Goal: Information Seeking & Learning: Learn about a topic

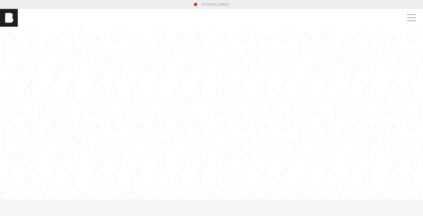
click at [215, 4] on link "[PERSON_NAME]" at bounding box center [215, 4] width 28 height 5
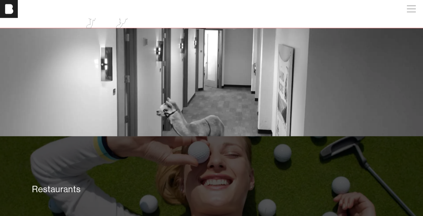
scroll to position [835, 0]
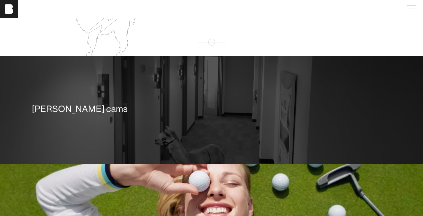
click at [185, 148] on div "[PERSON_NAME] cams" at bounding box center [211, 110] width 423 height 108
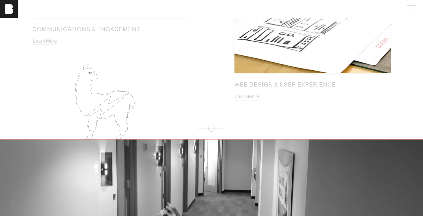
scroll to position [584, 0]
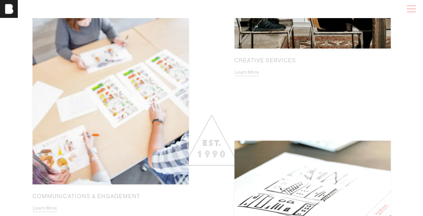
click at [417, 9] on span at bounding box center [410, 9] width 13 height 10
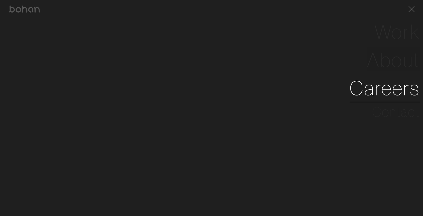
click at [386, 84] on link "Careers" at bounding box center [385, 88] width 70 height 28
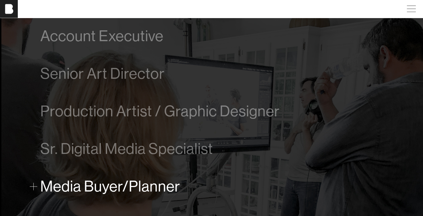
scroll to position [306, 0]
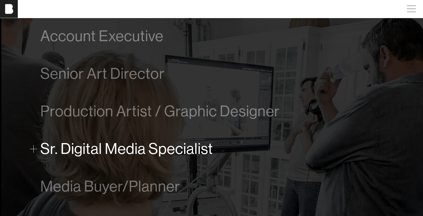
click at [156, 152] on span "Sr. Digital Media Specialist" at bounding box center [126, 148] width 173 height 17
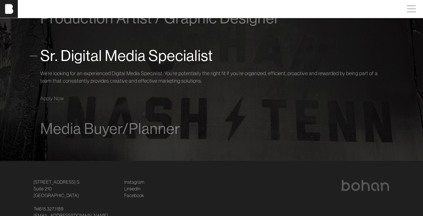
click at [107, 61] on span "Sr. Digital Media Specialist" at bounding box center [126, 55] width 173 height 17
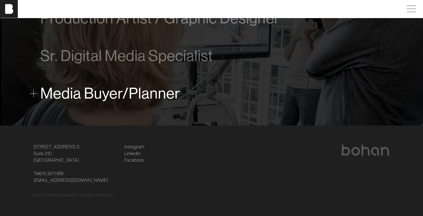
click at [104, 90] on span "Media Buyer/Planner" at bounding box center [110, 93] width 140 height 17
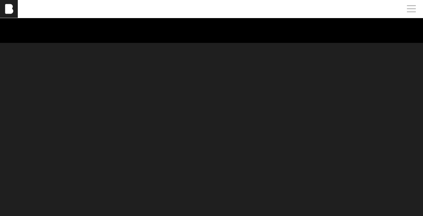
scroll to position [0, 0]
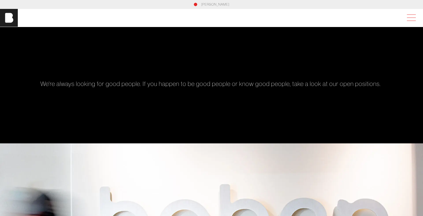
click at [417, 20] on span at bounding box center [410, 18] width 13 height 10
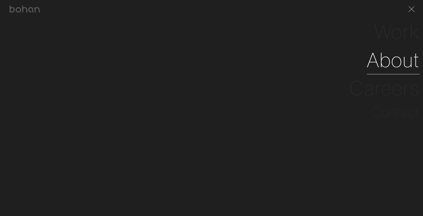
click at [399, 64] on link "About" at bounding box center [393, 60] width 53 height 28
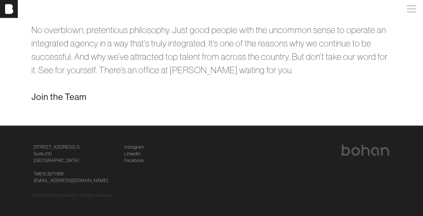
scroll to position [1125, 0]
